Goal: Task Accomplishment & Management: Complete application form

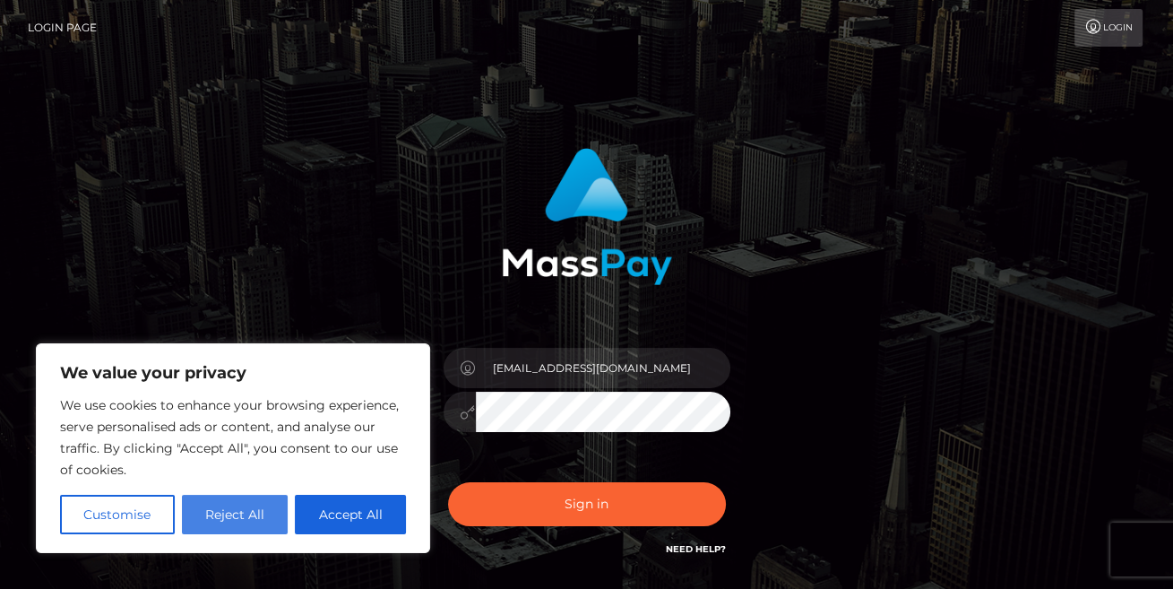
type input "[EMAIL_ADDRESS][DOMAIN_NAME]"
click at [228, 516] on button "Reject All" at bounding box center [235, 514] width 107 height 39
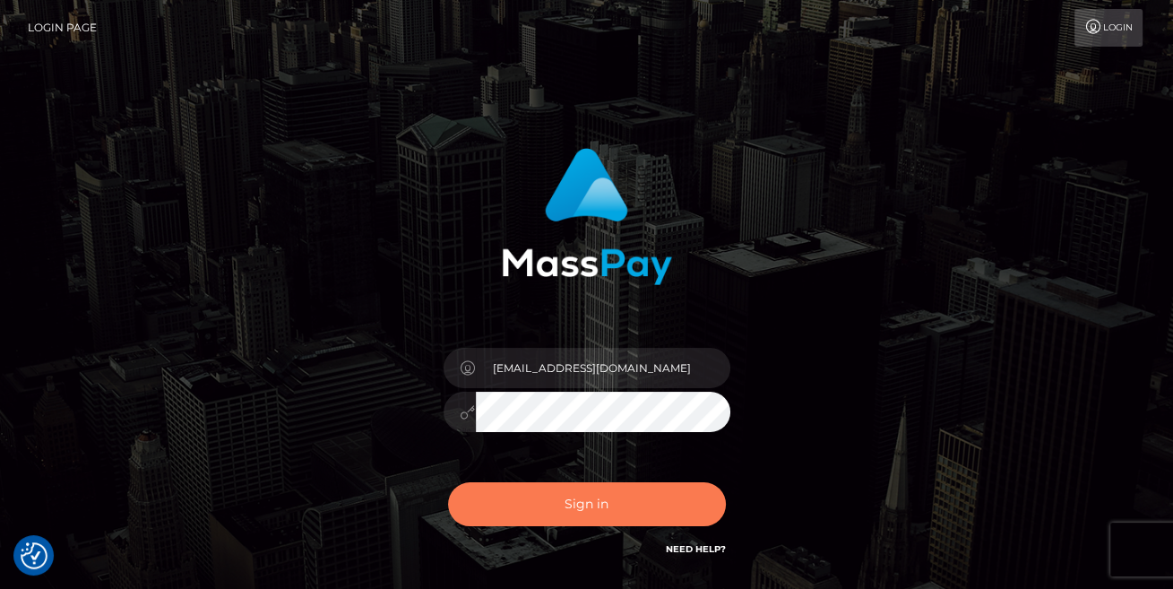
click at [581, 507] on button "Sign in" at bounding box center [587, 504] width 278 height 44
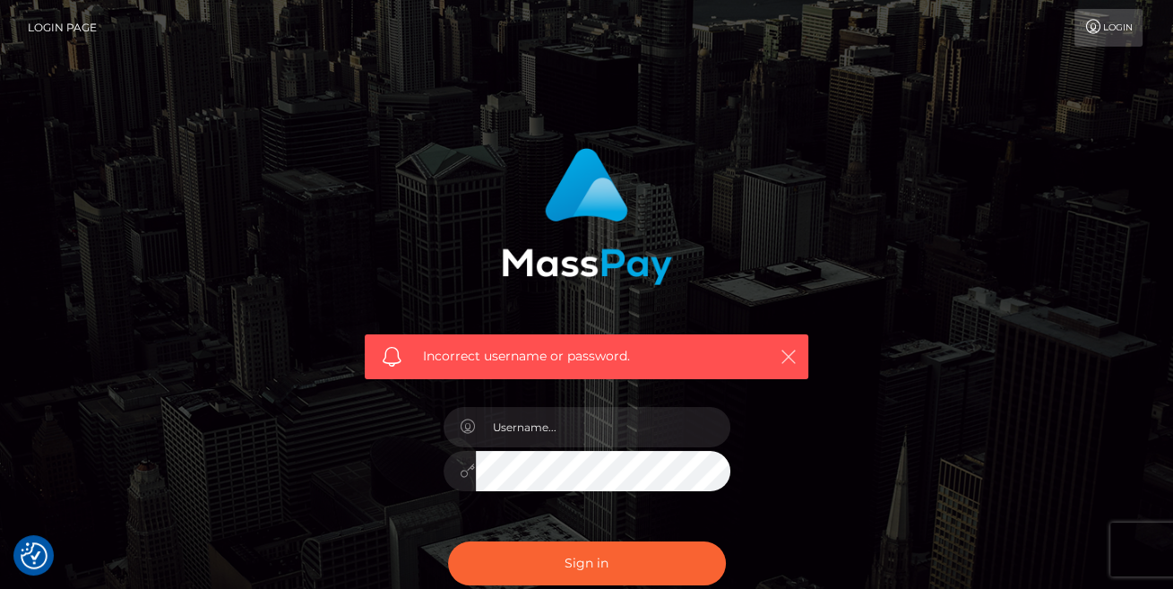
click at [784, 353] on icon "button" at bounding box center [789, 357] width 18 height 18
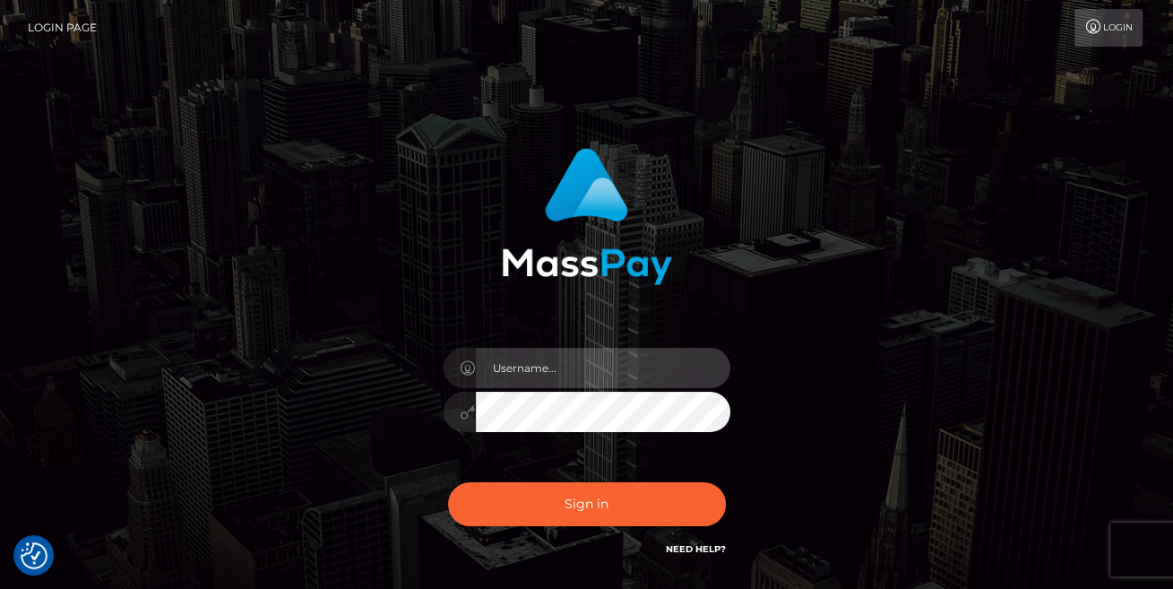
click at [515, 376] on input "text" at bounding box center [603, 368] width 255 height 40
type input "claregharvey@btinternet.com"
click at [463, 413] on icon at bounding box center [468, 412] width 15 height 14
click at [464, 412] on icon at bounding box center [468, 412] width 15 height 14
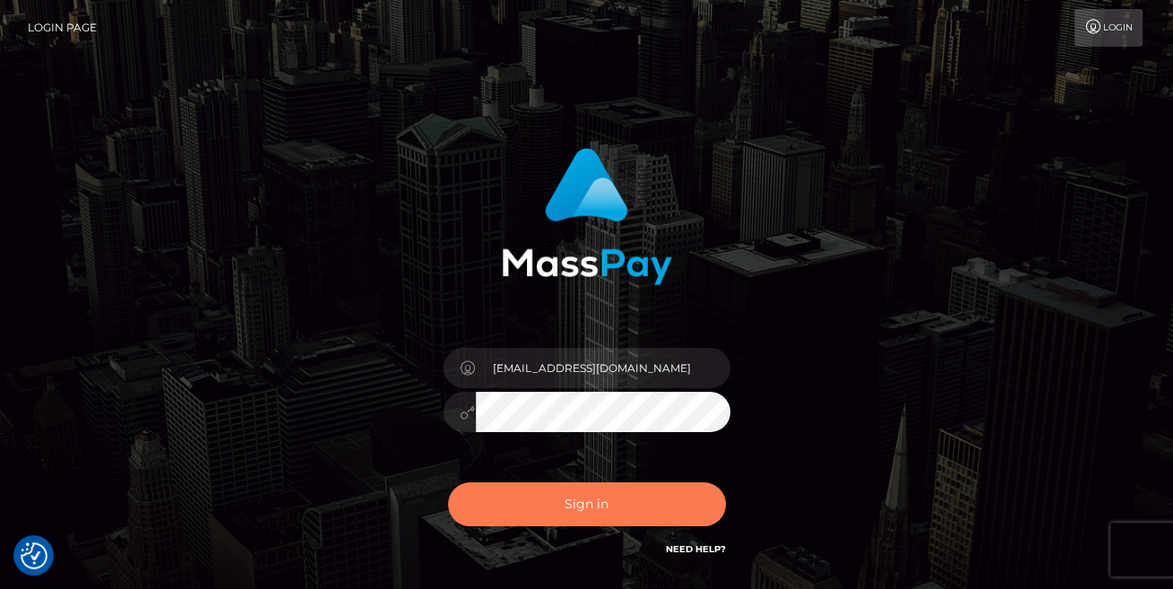
click at [590, 504] on button "Sign in" at bounding box center [587, 504] width 278 height 44
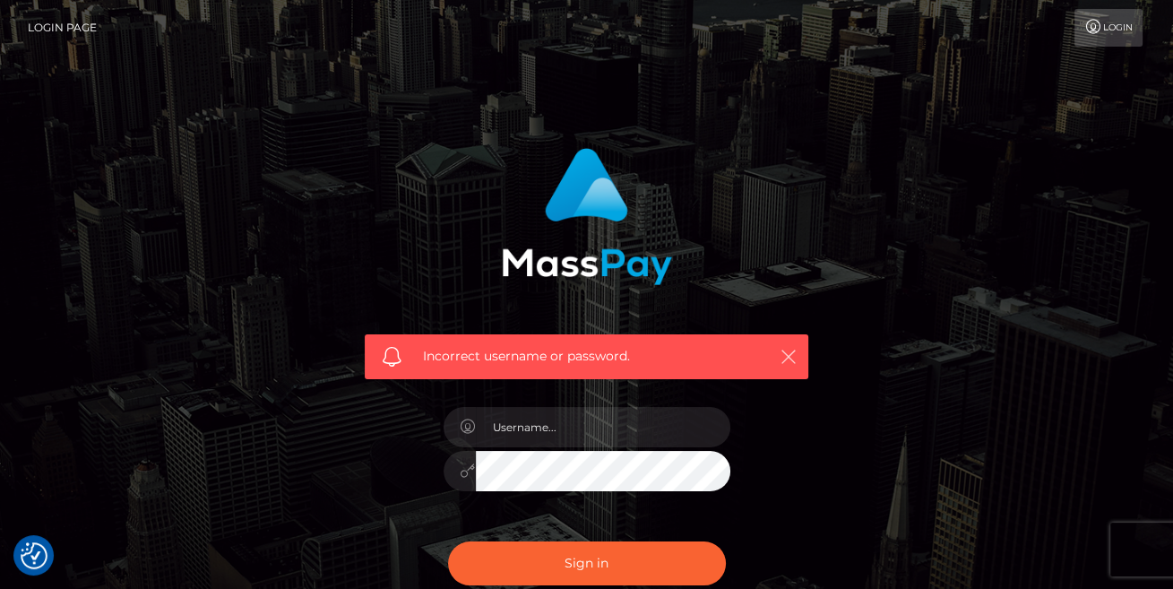
click at [791, 350] on icon "button" at bounding box center [789, 357] width 18 height 18
